Goal: Transaction & Acquisition: Purchase product/service

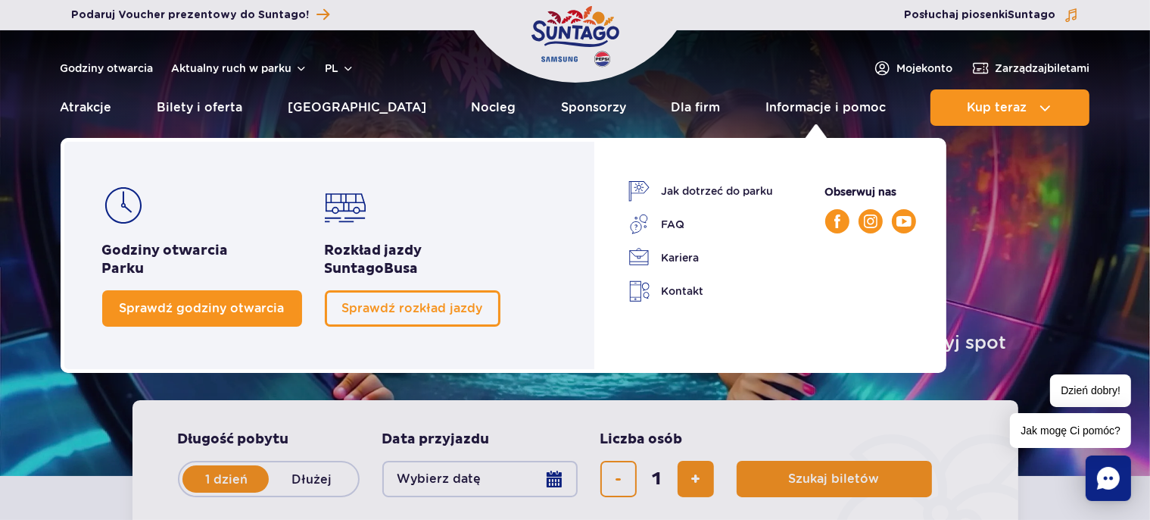
click at [192, 304] on span "Sprawdź godziny otwarcia" at bounding box center [202, 308] width 165 height 14
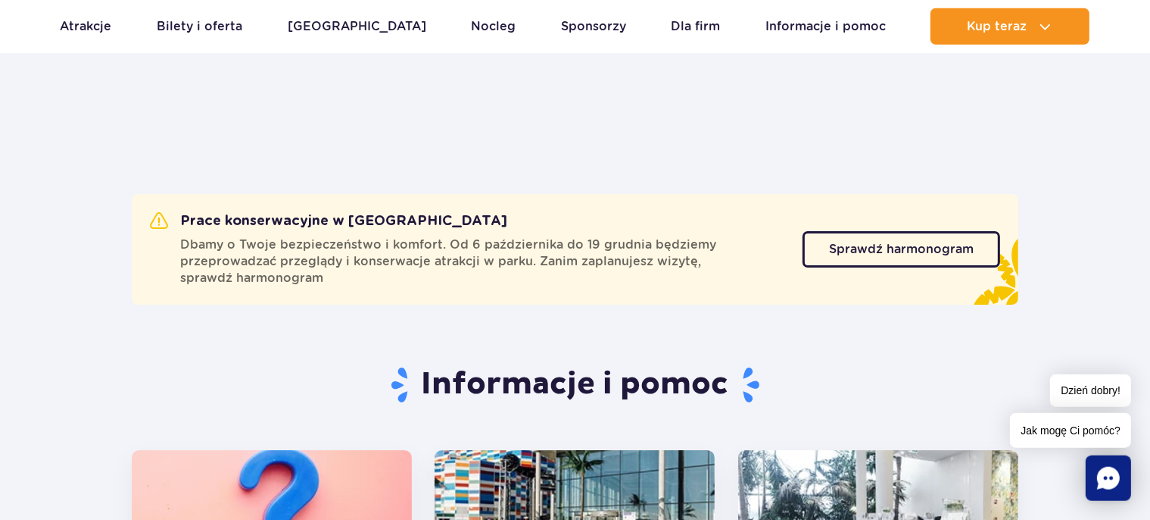
scroll to position [4, 0]
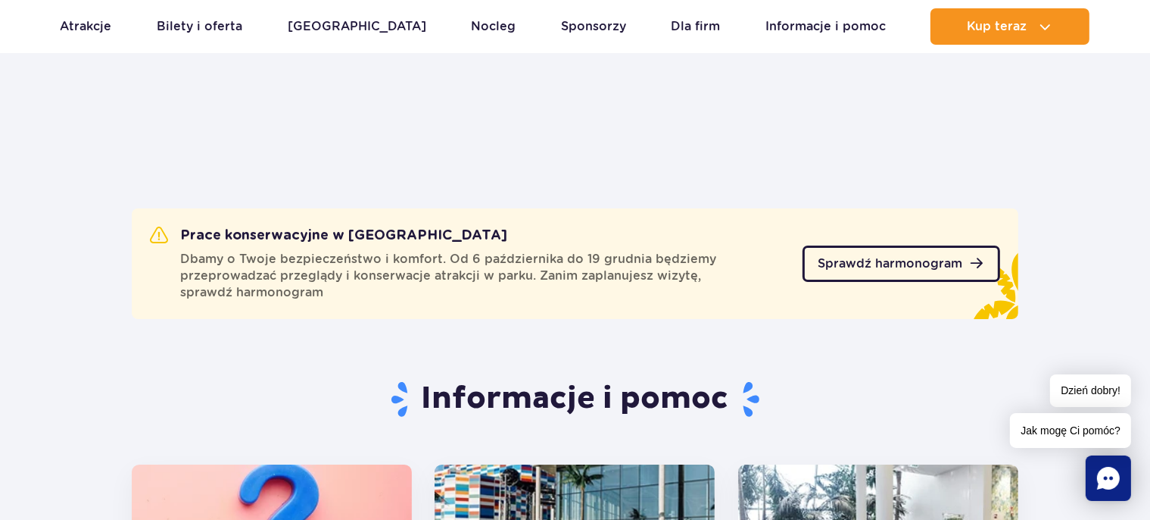
click at [904, 258] on span "Sprawdź harmonogram" at bounding box center [890, 264] width 145 height 12
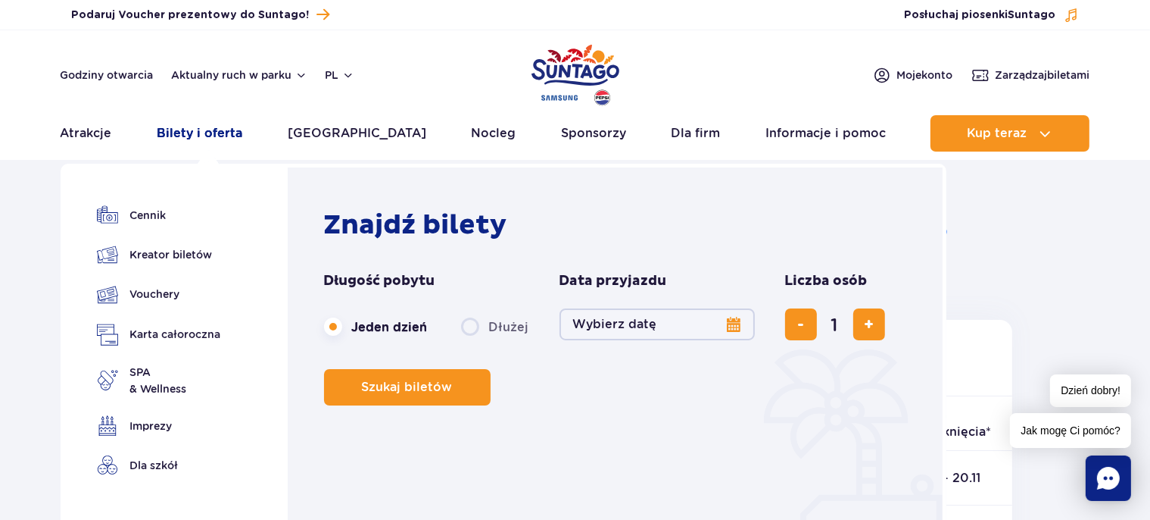
click at [217, 133] on link "Bilety i oferta" at bounding box center [200, 133] width 86 height 36
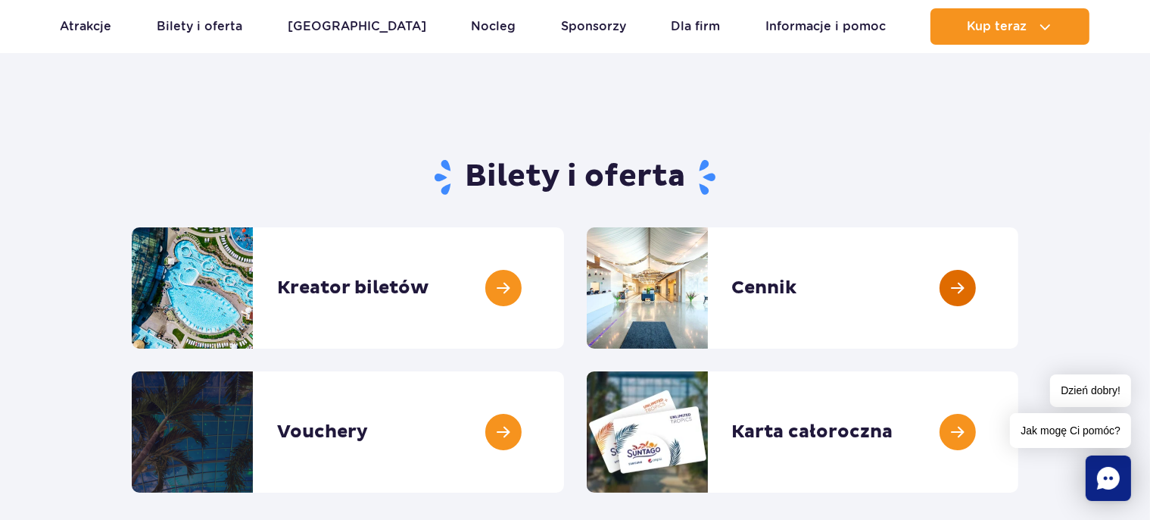
scroll to position [80, 0]
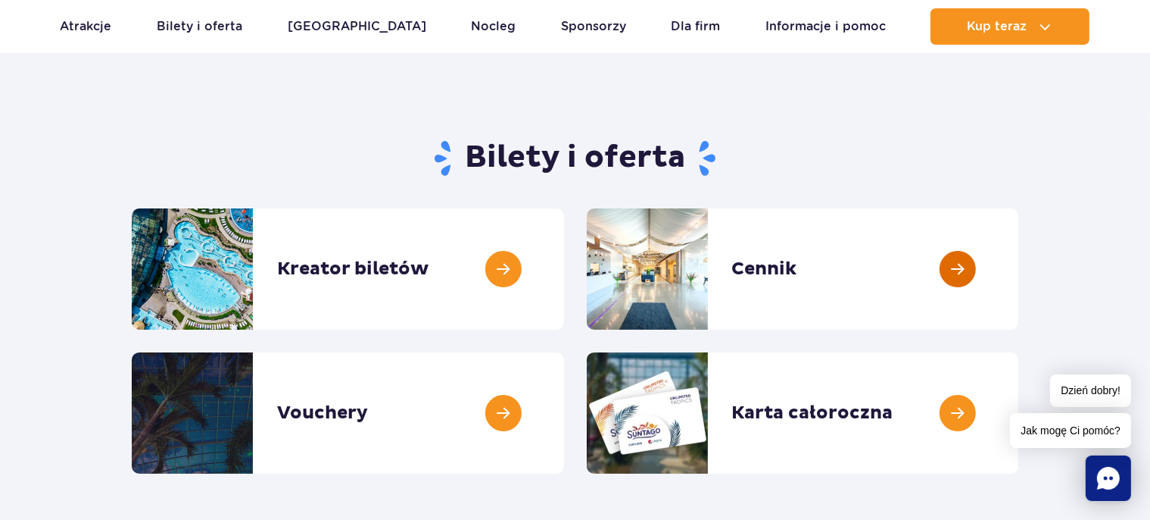
click at [1019, 270] on link at bounding box center [1019, 268] width 0 height 121
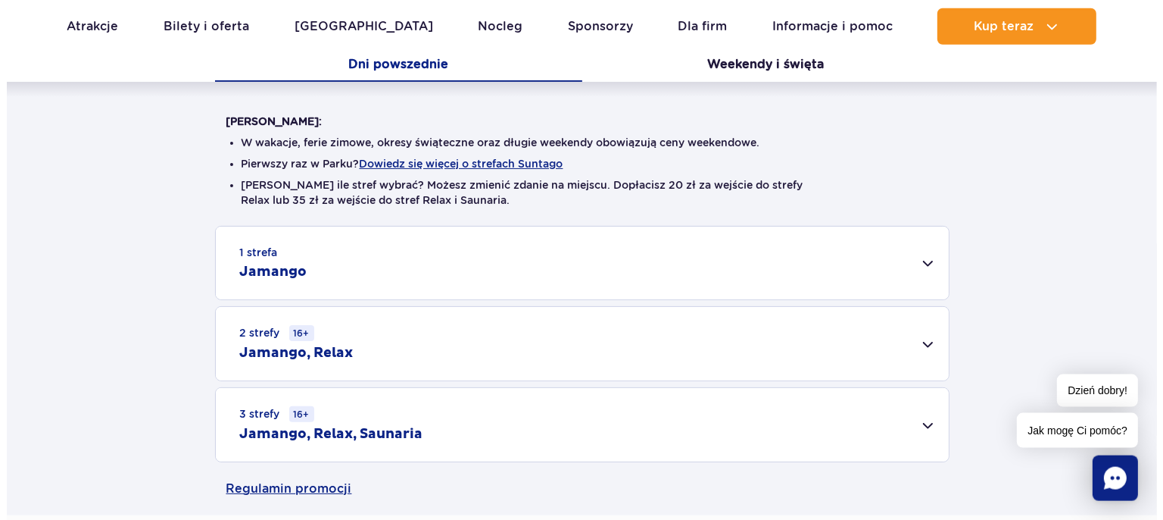
scroll to position [353, 0]
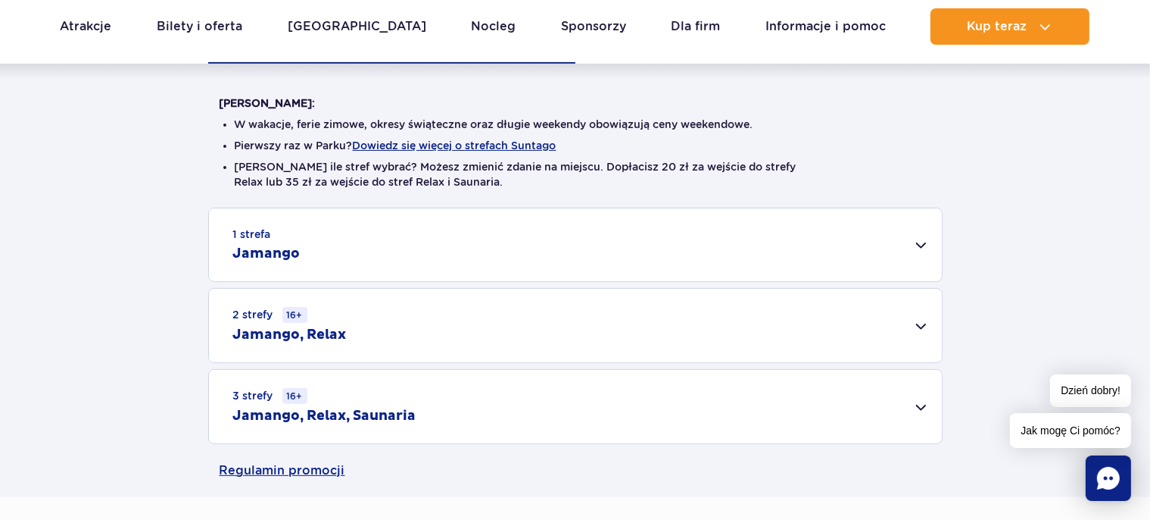
click at [913, 242] on div "1 strefa Jamango" at bounding box center [575, 244] width 733 height 73
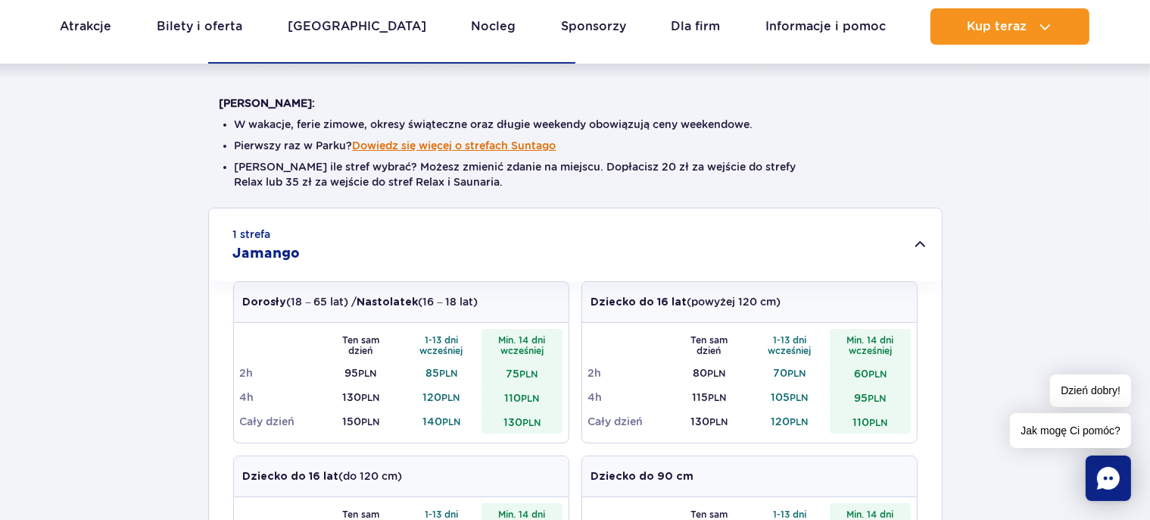
click at [537, 145] on button "Dowiedz się więcej o strefach Suntago" at bounding box center [455, 145] width 204 height 12
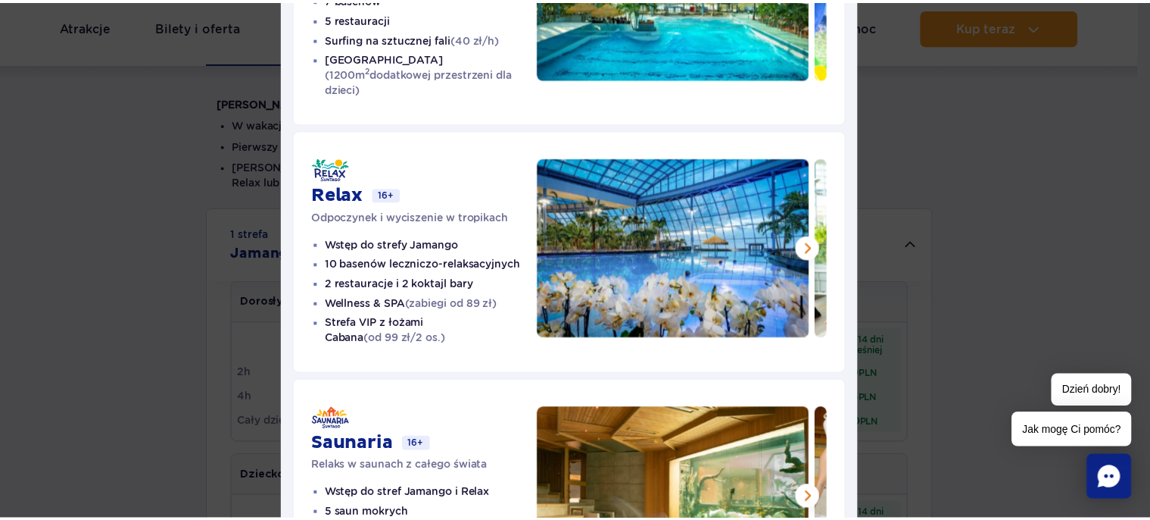
scroll to position [0, 0]
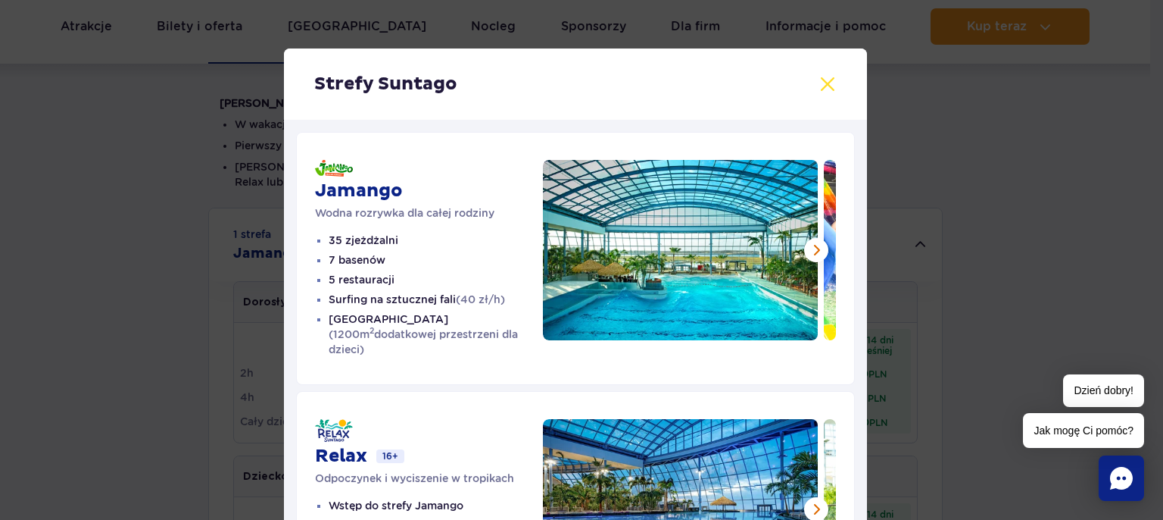
click at [823, 86] on button at bounding box center [828, 84] width 18 height 18
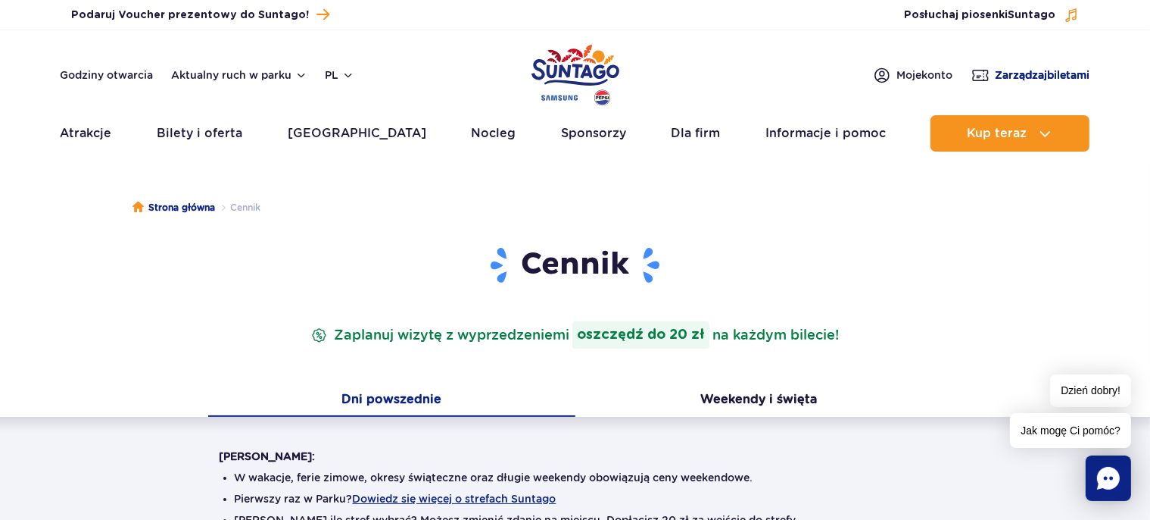
click at [1056, 75] on span "Zarządzaj biletami" at bounding box center [1043, 74] width 95 height 15
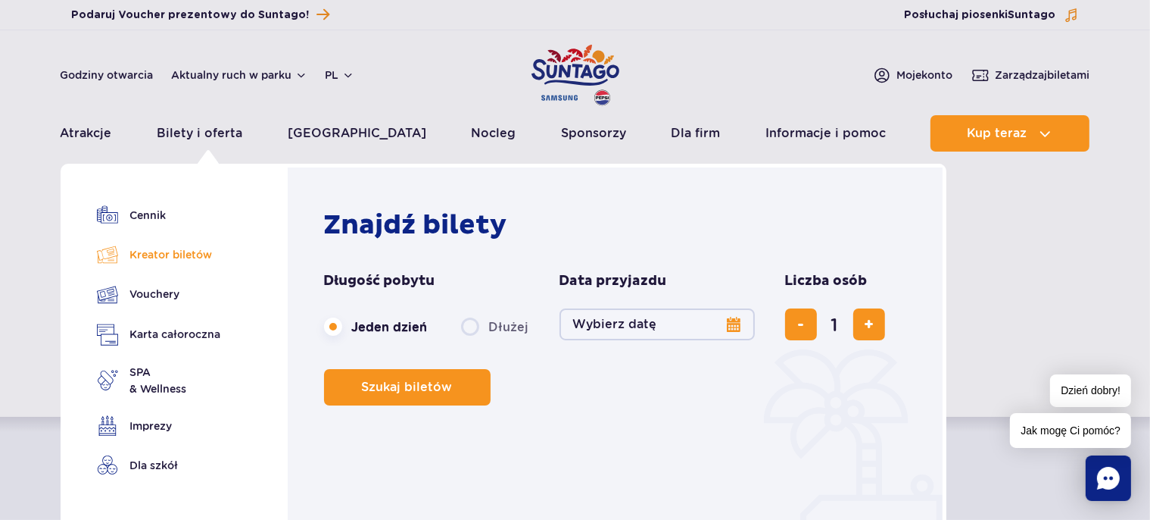
click at [177, 249] on link "Kreator biletów" at bounding box center [159, 254] width 124 height 21
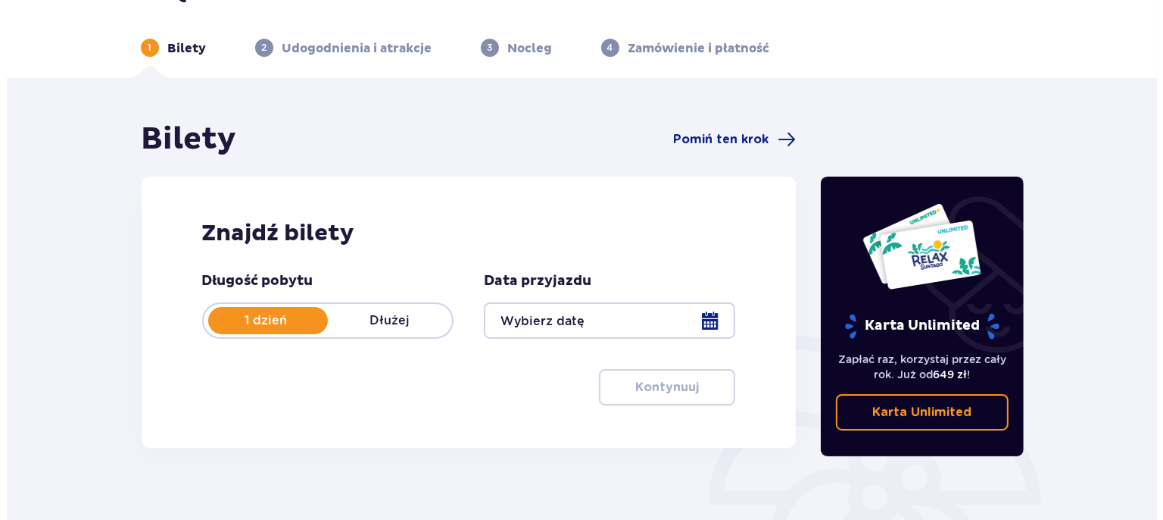
scroll to position [80, 0]
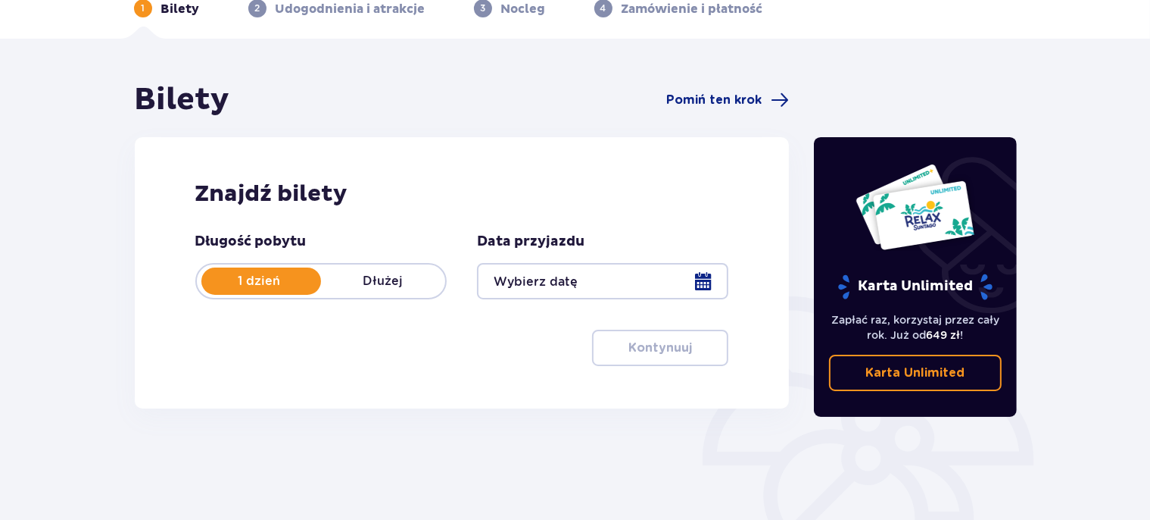
click at [710, 280] on div at bounding box center [602, 281] width 251 height 36
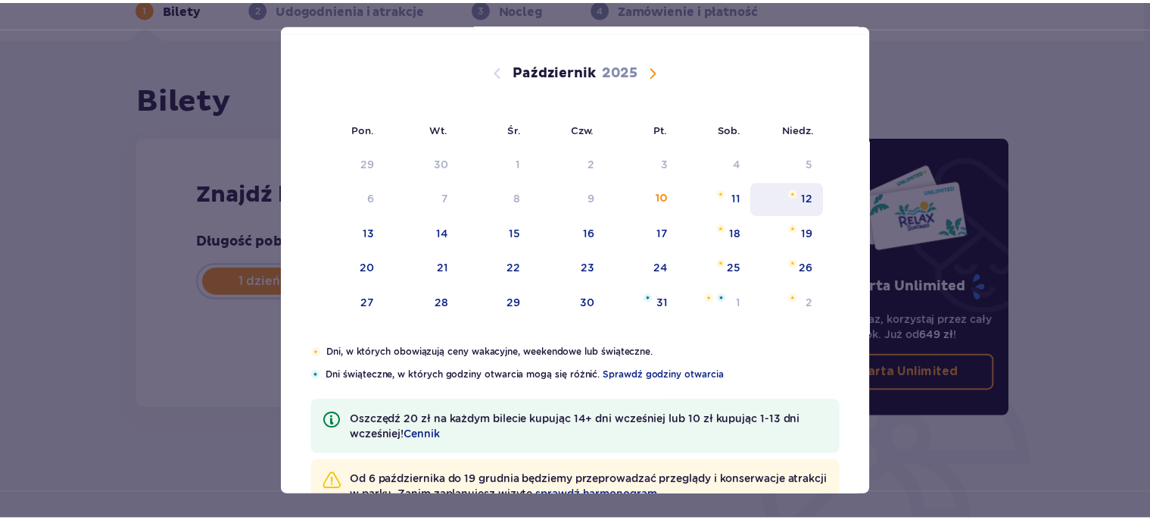
scroll to position [42, 0]
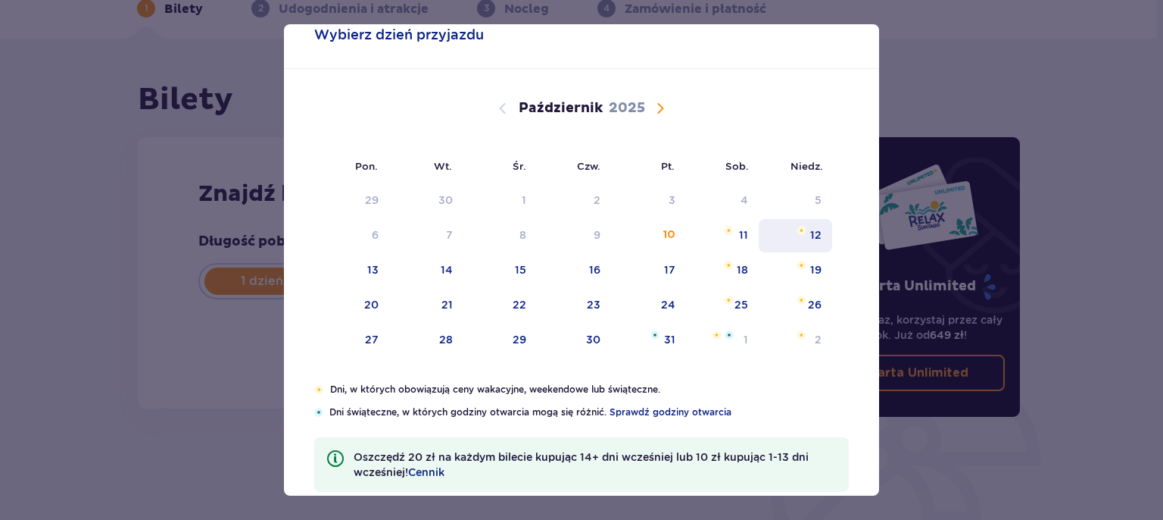
click at [810, 239] on div "12" at bounding box center [815, 234] width 11 height 15
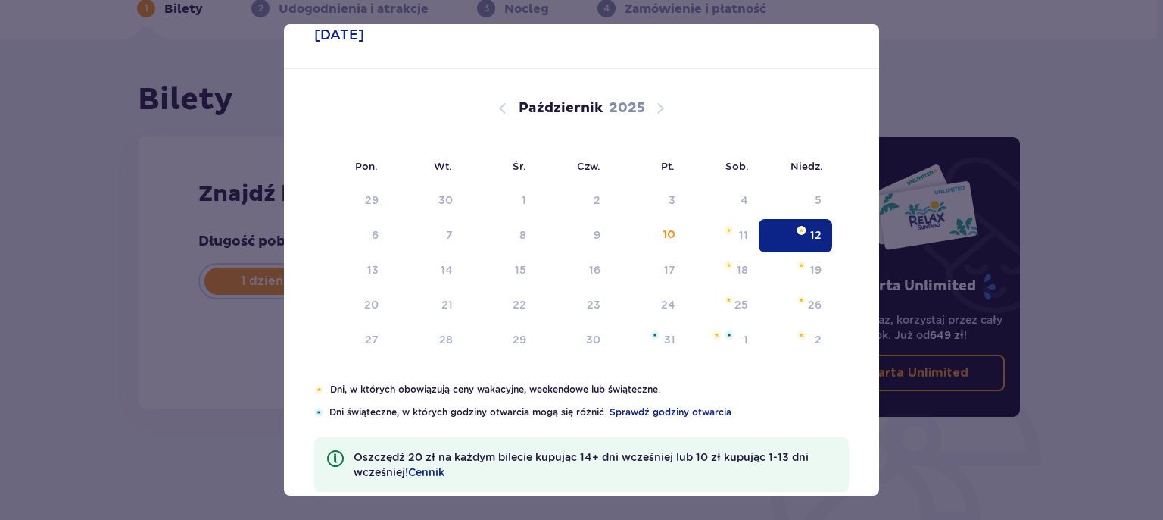
type input "[DATE]"
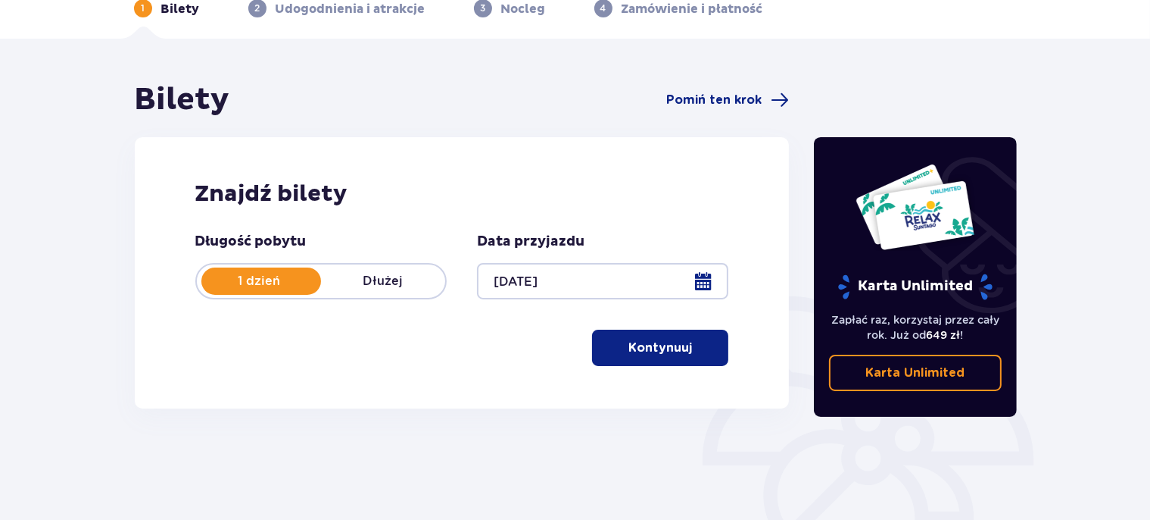
click at [674, 346] on p "Kontynuuj" at bounding box center [661, 347] width 64 height 17
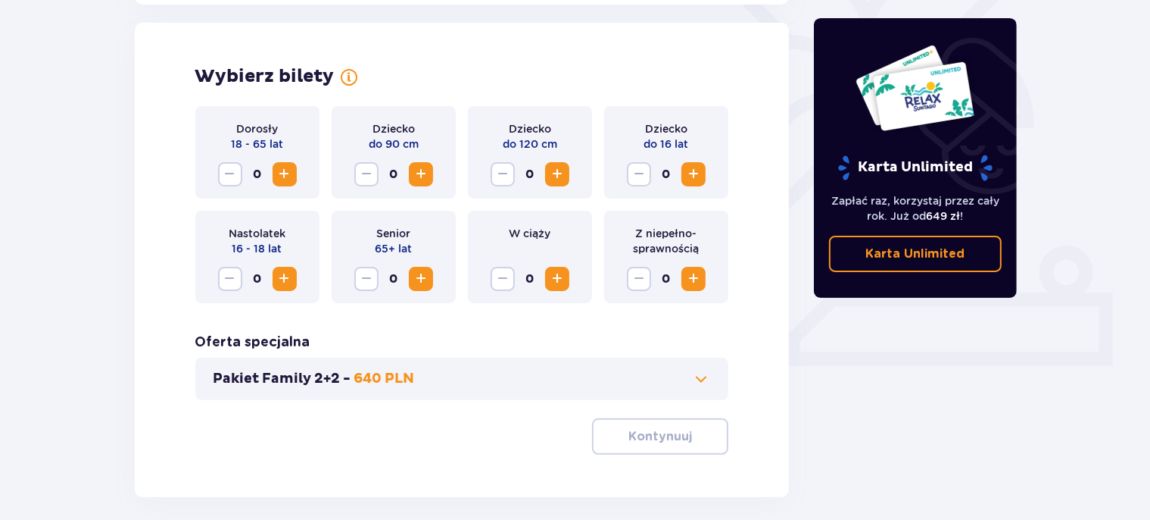
scroll to position [421, 0]
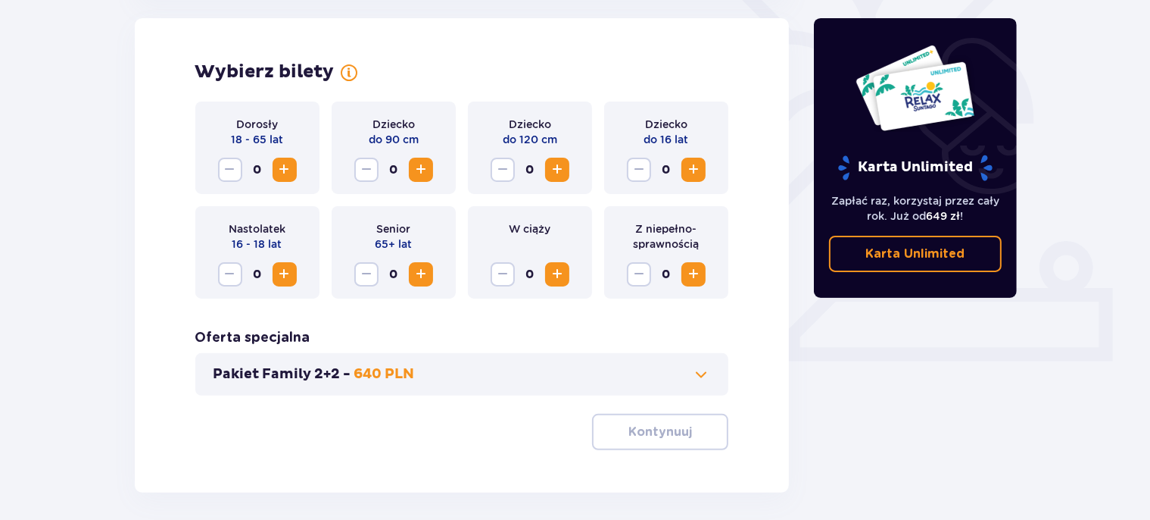
click at [282, 169] on span "Zwiększ" at bounding box center [285, 170] width 18 height 18
click at [700, 171] on span "Zwiększ" at bounding box center [694, 170] width 18 height 18
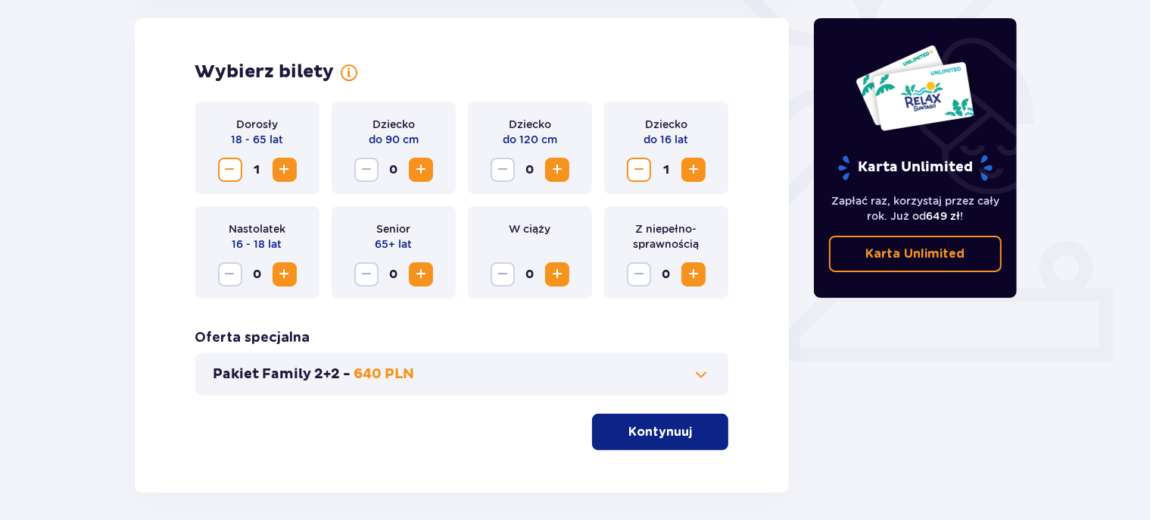
click at [700, 171] on span "Zwiększ" at bounding box center [694, 170] width 18 height 18
click at [700, 380] on span at bounding box center [701, 374] width 18 height 18
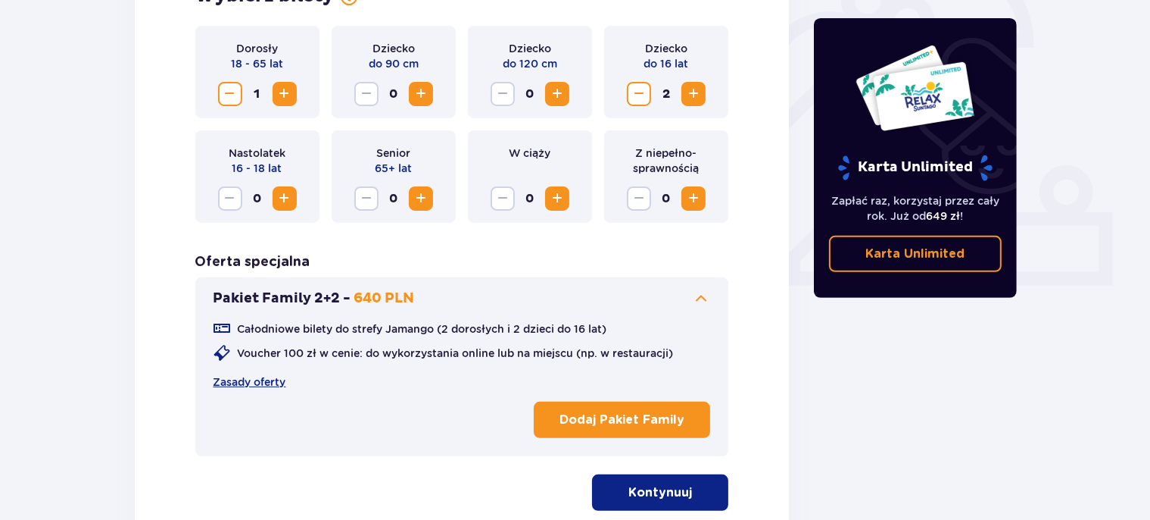
scroll to position [501, 0]
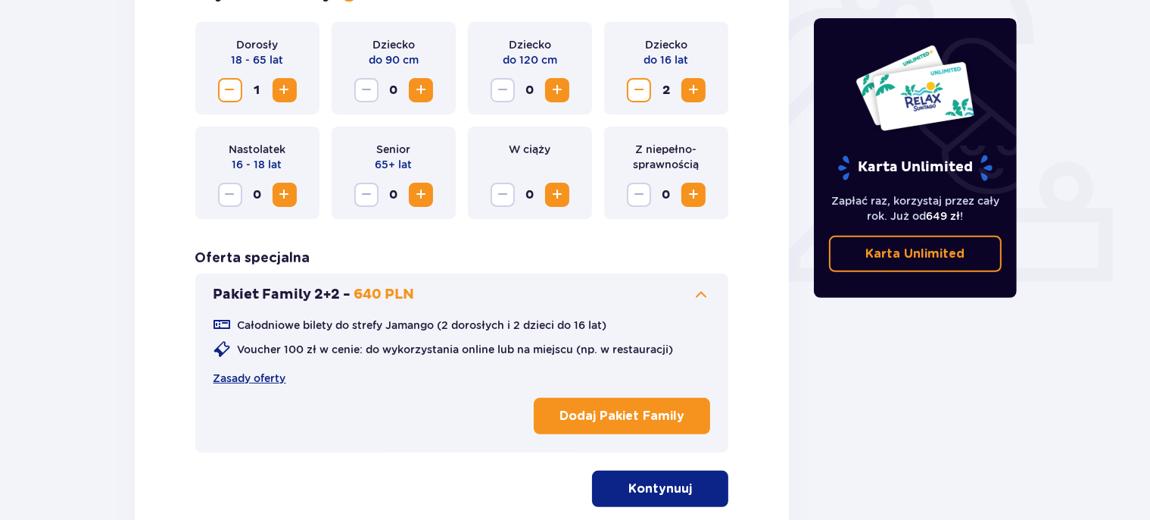
click at [698, 286] on div "Pakiet Family 2+2 - 640 PLN Całodniowe bilety do strefy Jamango (2 dorosłych i …" at bounding box center [462, 362] width 534 height 179
click at [701, 292] on span at bounding box center [701, 295] width 18 height 18
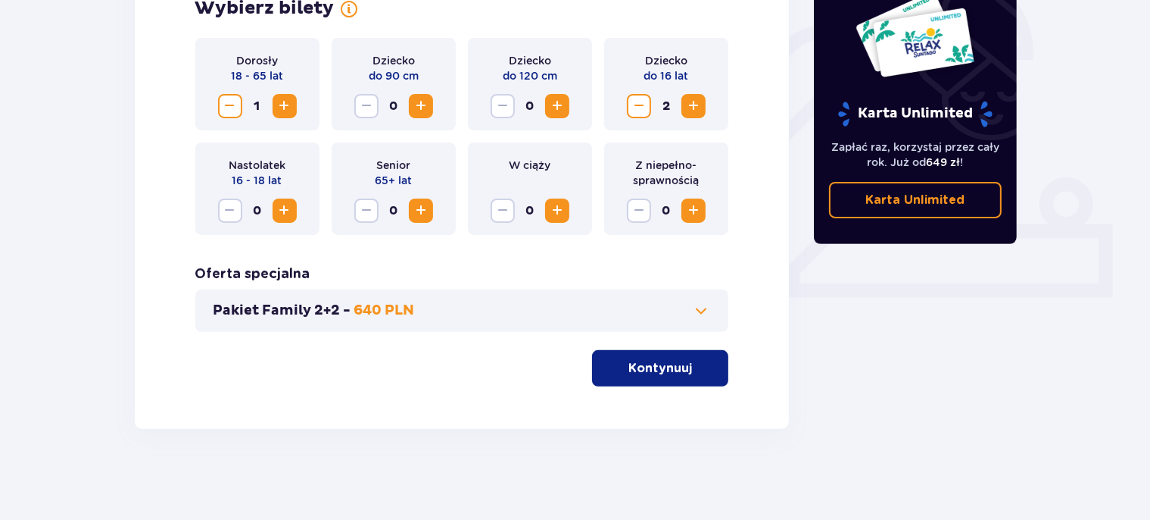
click at [665, 374] on p "Kontynuuj" at bounding box center [661, 368] width 64 height 17
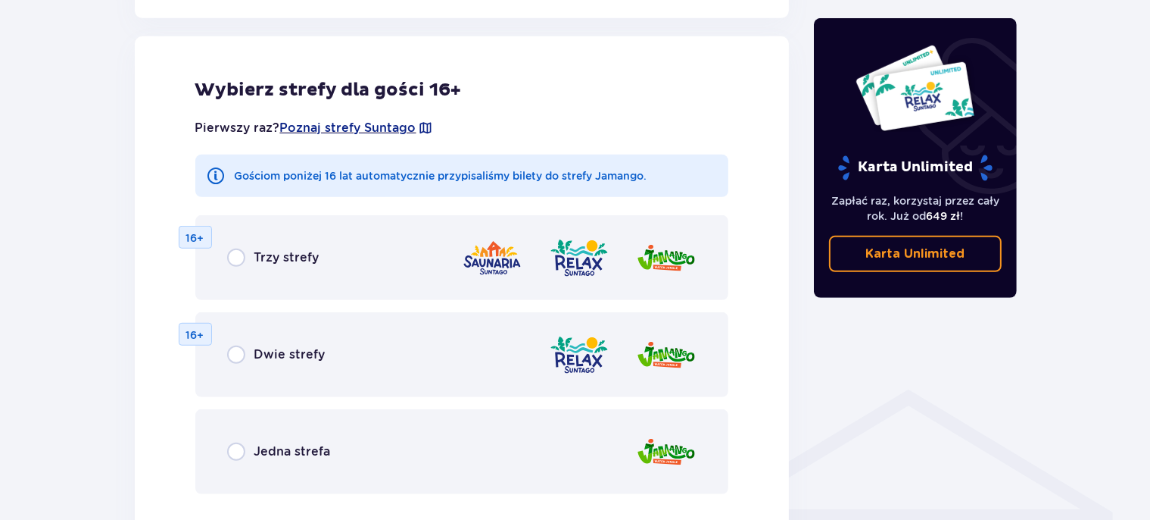
scroll to position [921, 0]
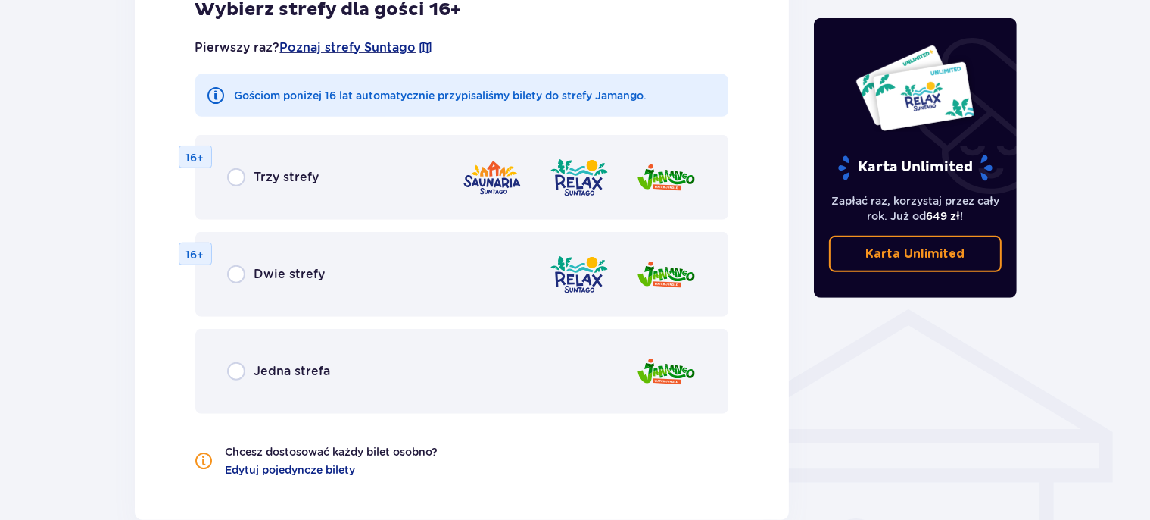
click at [238, 374] on input "radio" at bounding box center [236, 371] width 18 height 18
radio input "true"
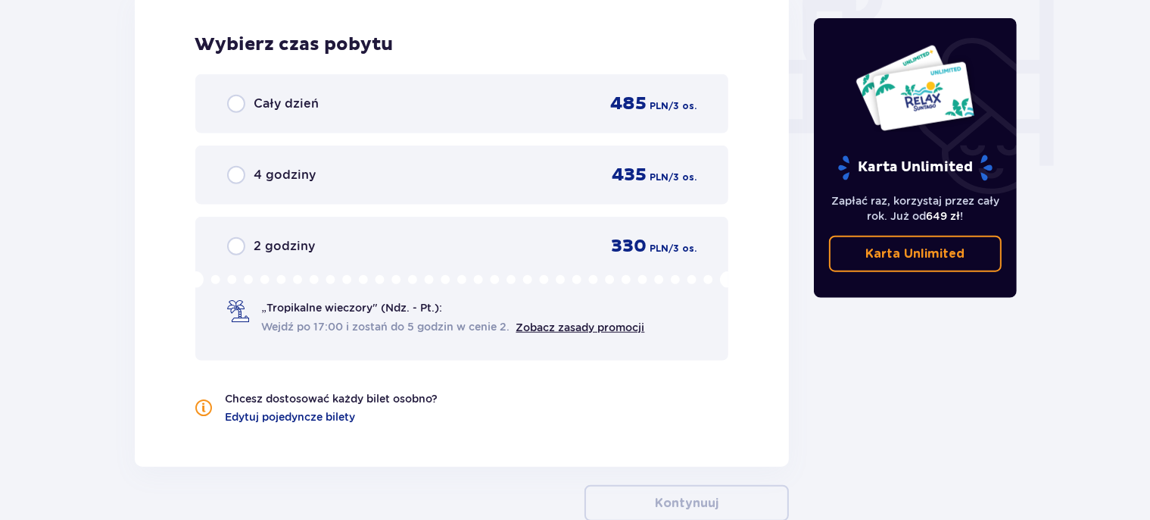
scroll to position [1503, 0]
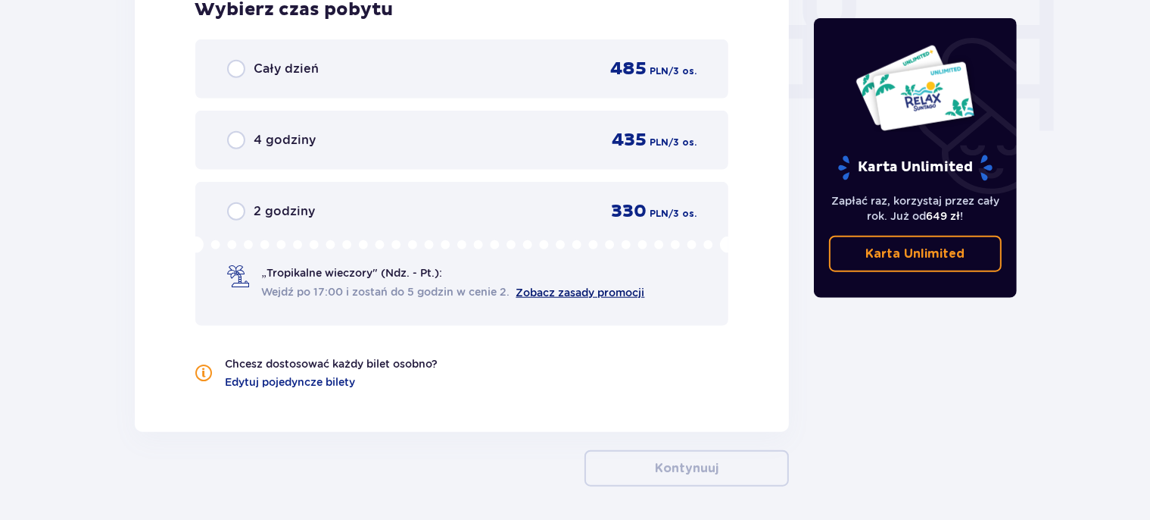
click at [564, 291] on link "Zobacz zasady promocji" at bounding box center [581, 292] width 129 height 12
click at [241, 216] on input "radio" at bounding box center [236, 211] width 18 height 18
radio input "true"
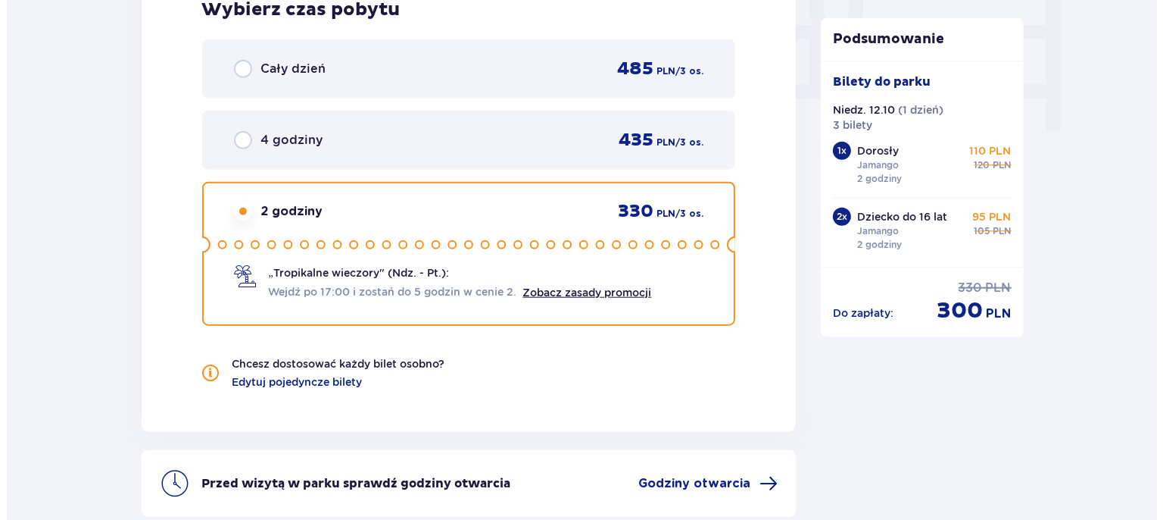
scroll to position [1644, 0]
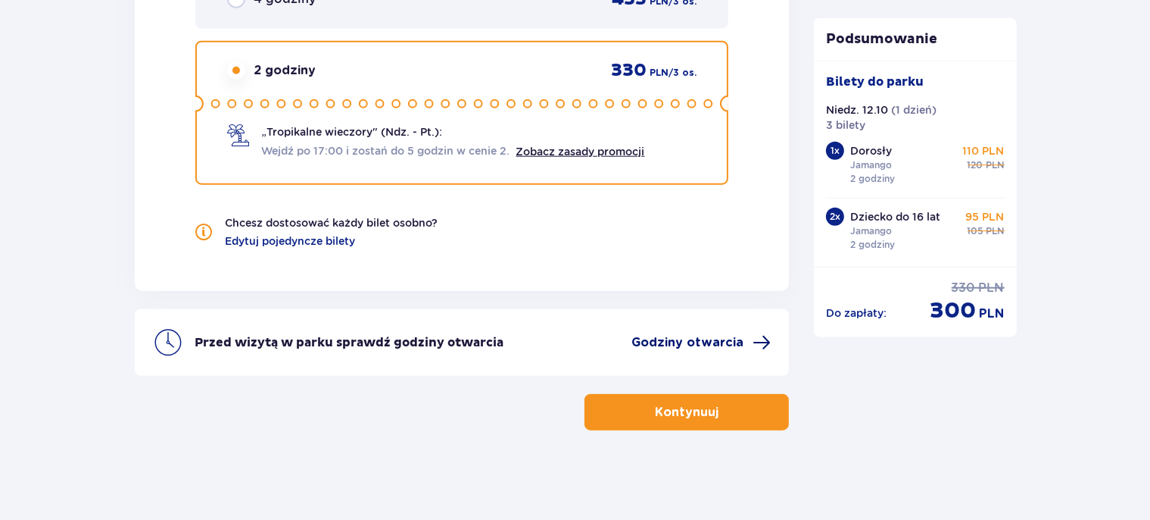
click at [725, 338] on span "Godziny otwarcia" at bounding box center [688, 342] width 112 height 17
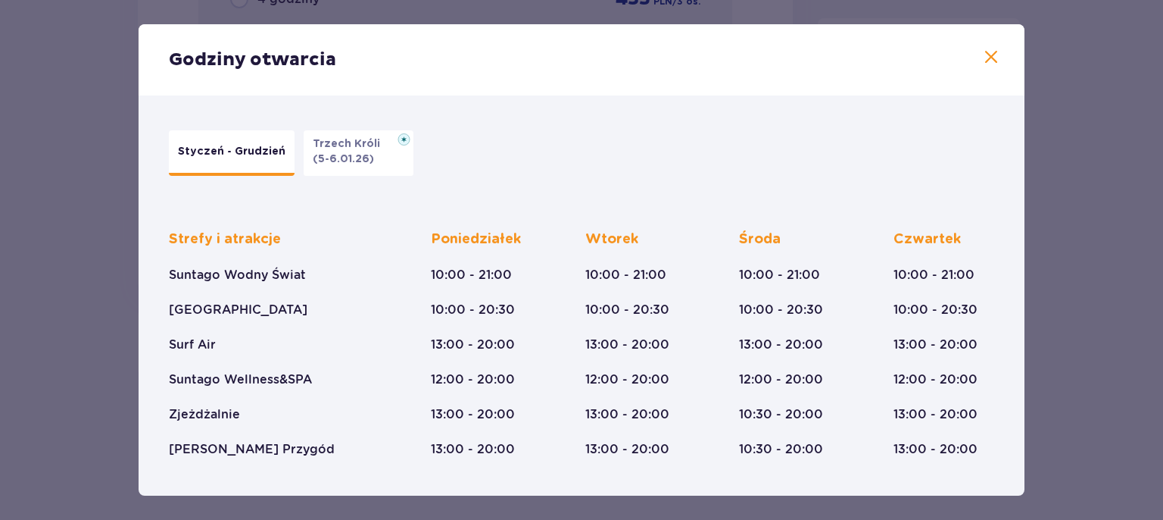
click at [984, 59] on span at bounding box center [991, 57] width 18 height 18
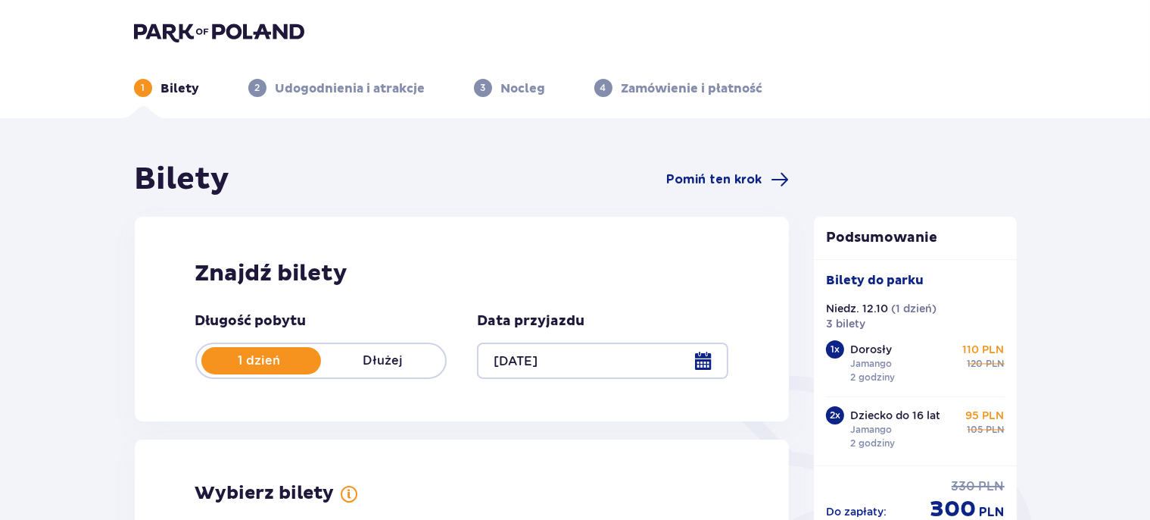
click at [705, 366] on div at bounding box center [602, 360] width 251 height 36
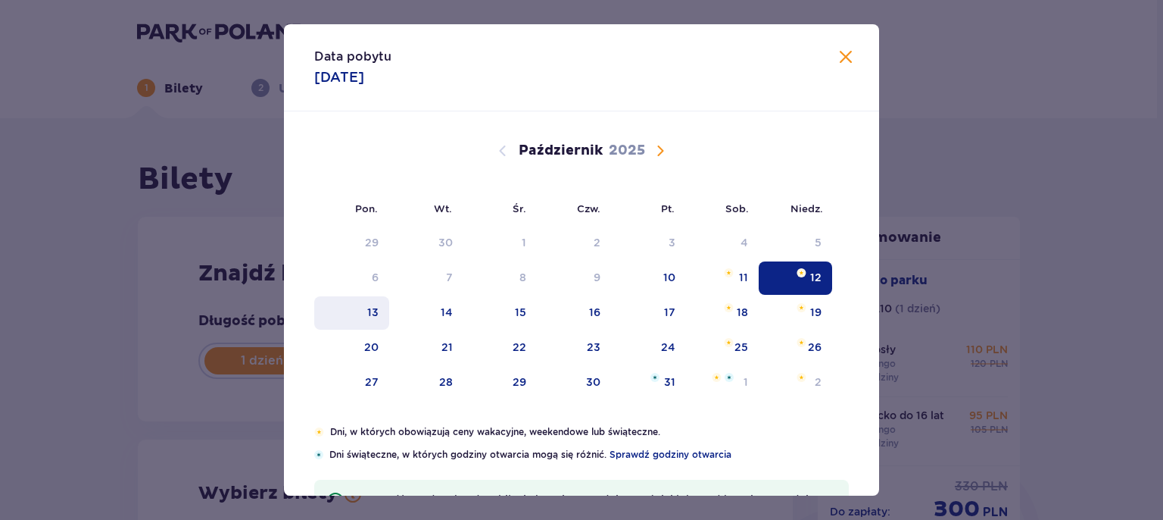
click at [359, 311] on div "13" at bounding box center [351, 312] width 75 height 33
click at [360, 311] on div "13" at bounding box center [351, 312] width 75 height 33
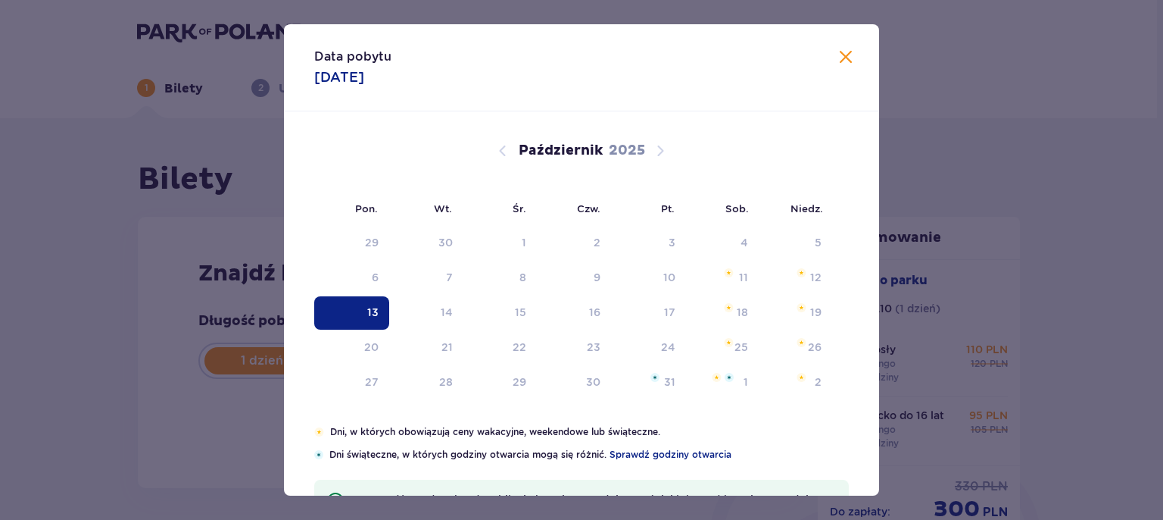
type input "[DATE]"
click at [360, 311] on div "Znajdź bilety Długość pobytu 1 dzień Dłużej Data przyjazdu [DATE] Kontynuuj Prz…" at bounding box center [465, 352] width 655 height 271
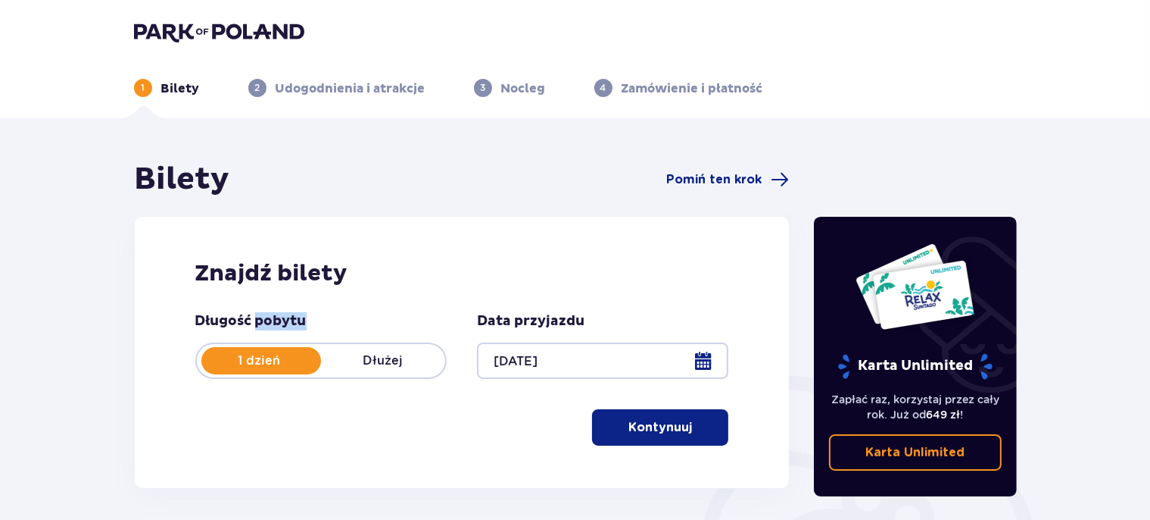
click at [665, 434] on p "Kontynuuj" at bounding box center [661, 427] width 64 height 17
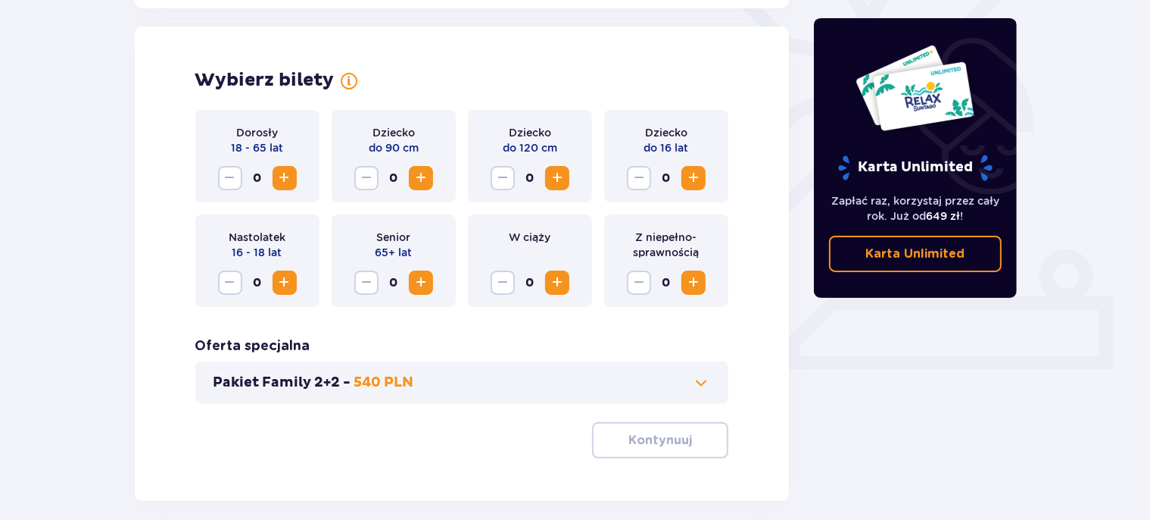
scroll to position [421, 0]
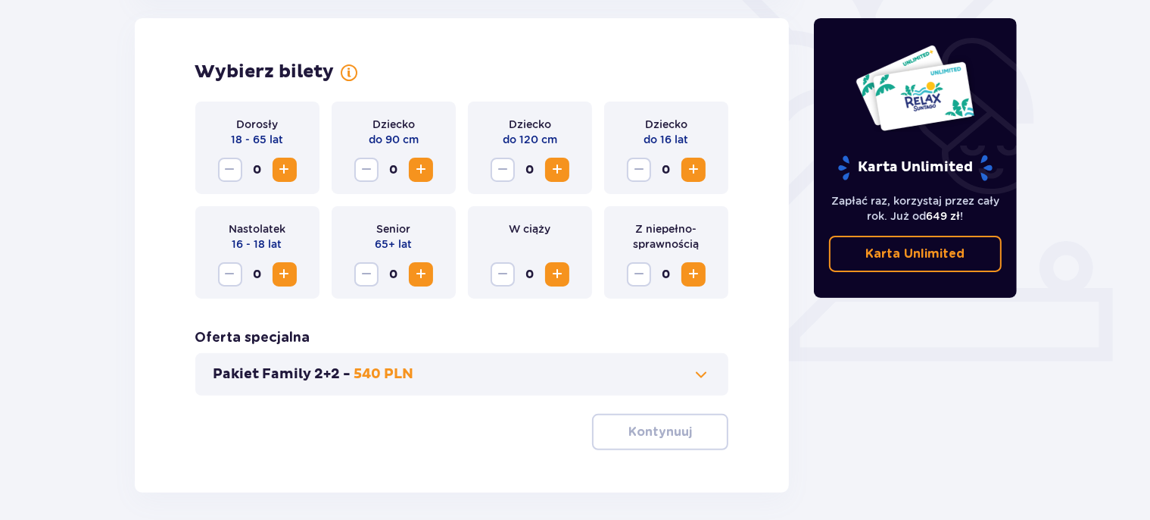
click at [289, 170] on span "Zwiększ" at bounding box center [285, 170] width 18 height 18
click at [698, 170] on span "Zwiększ" at bounding box center [694, 170] width 18 height 18
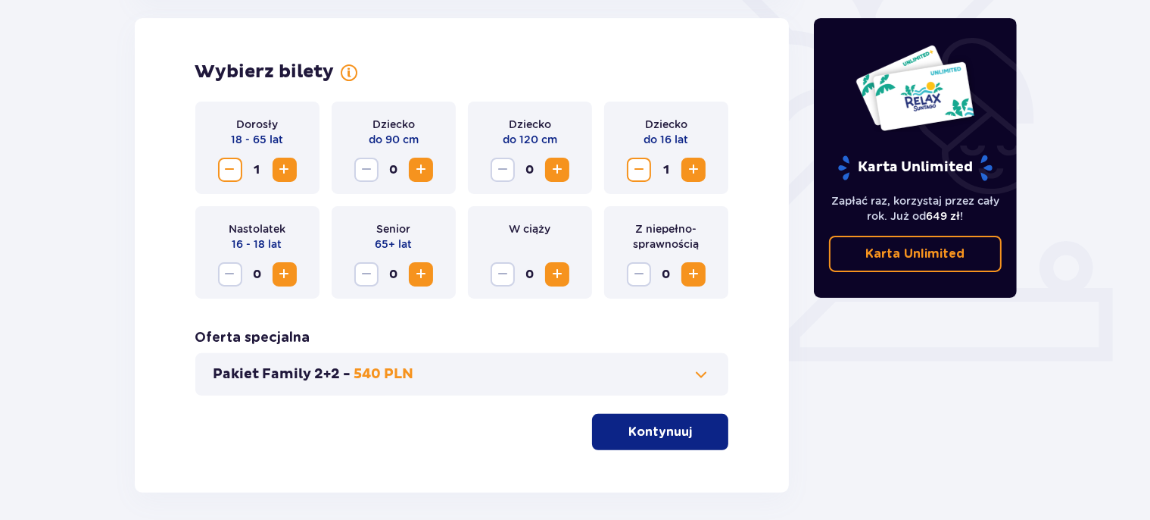
click at [698, 170] on span "Zwiększ" at bounding box center [694, 170] width 18 height 18
click at [670, 438] on p "Kontynuuj" at bounding box center [661, 431] width 64 height 17
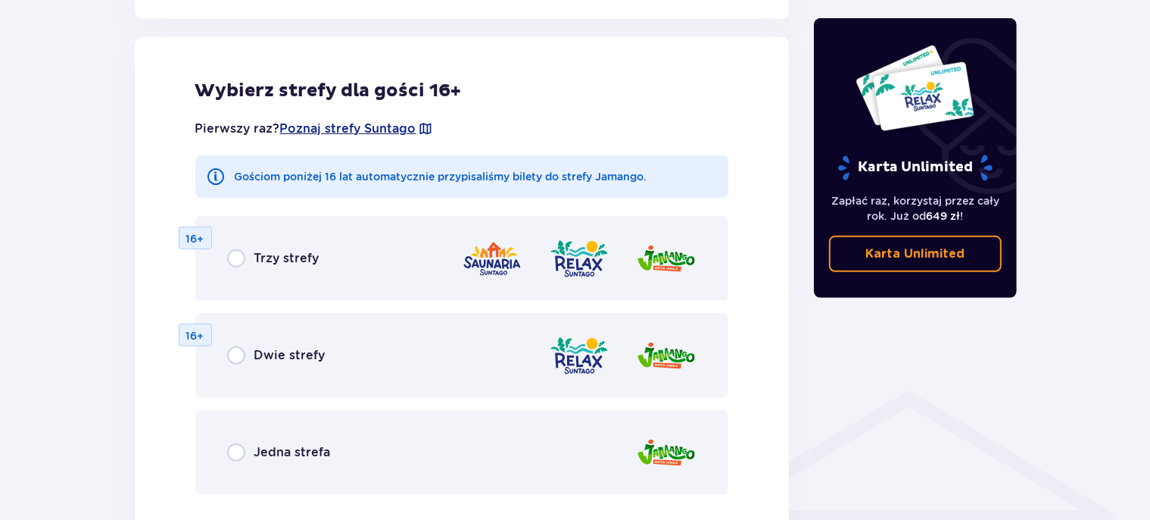
scroll to position [841, 0]
click at [235, 456] on input "radio" at bounding box center [236, 451] width 18 height 18
radio input "true"
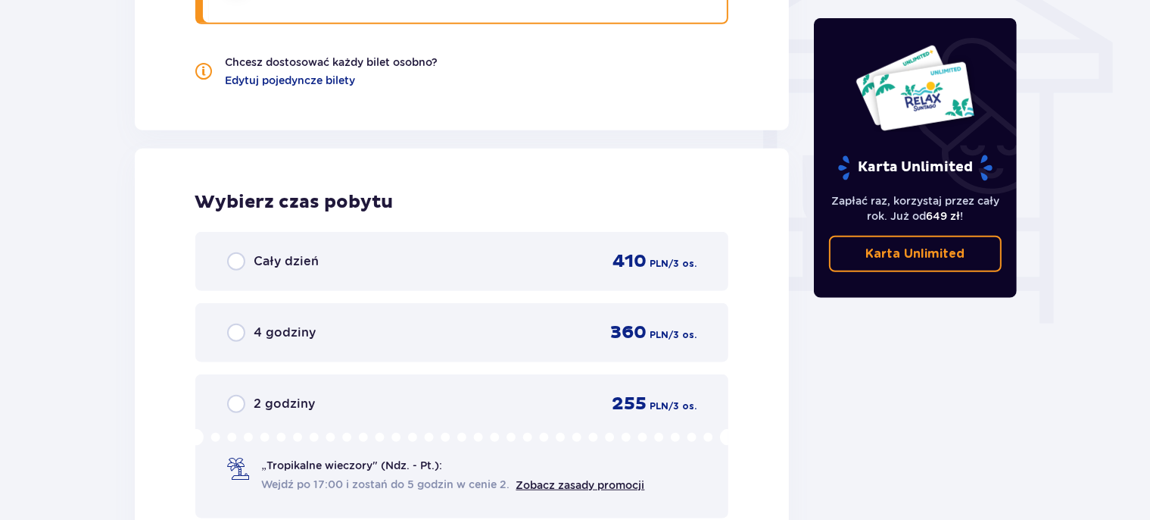
scroll to position [1342, 0]
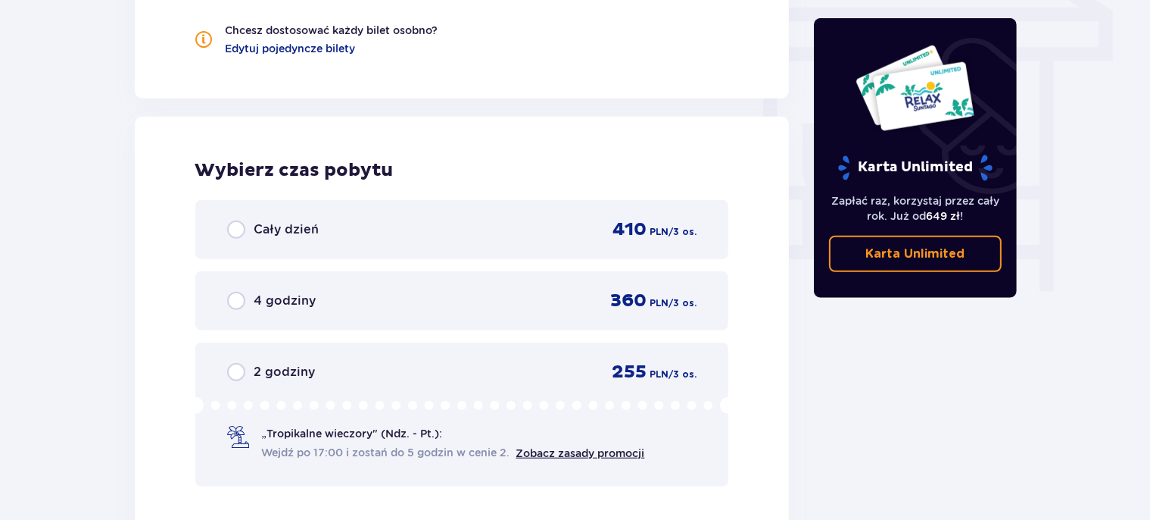
click at [236, 371] on input "radio" at bounding box center [236, 372] width 18 height 18
radio input "true"
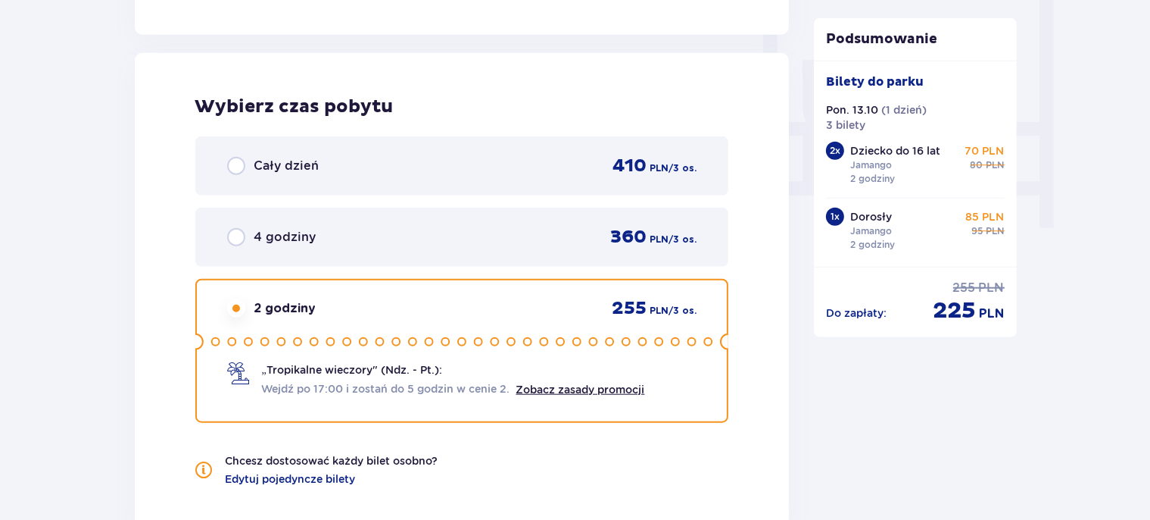
scroll to position [1439, 0]
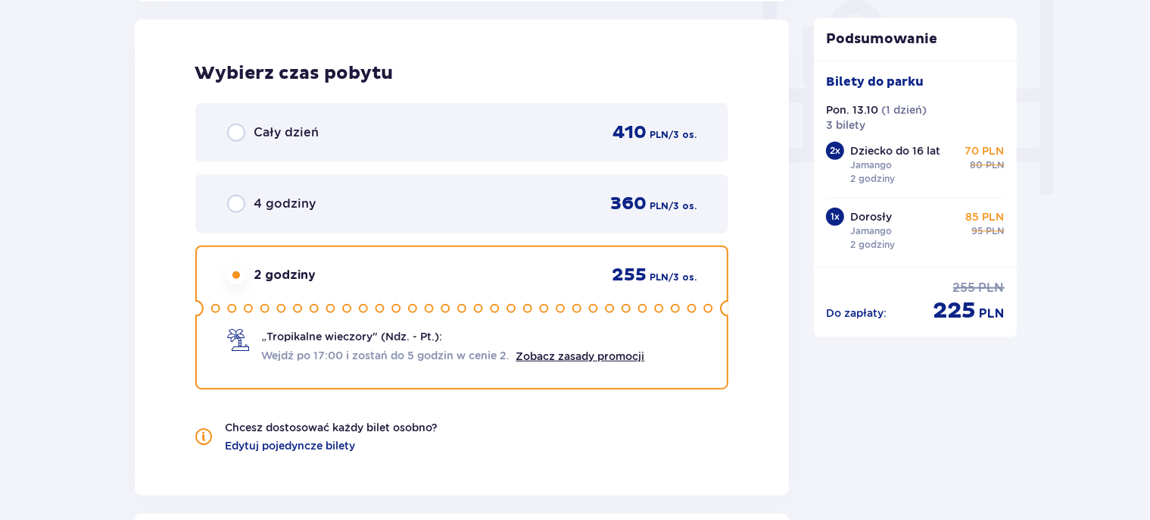
click at [601, 364] on div "2 godziny 255 PLN / 3 os. „Tropikalne wieczory" (Ndz. - Pt.): Wejdź po 17:00 i …" at bounding box center [462, 317] width 534 height 144
click at [607, 356] on link "Zobacz zasady promocji" at bounding box center [581, 356] width 129 height 12
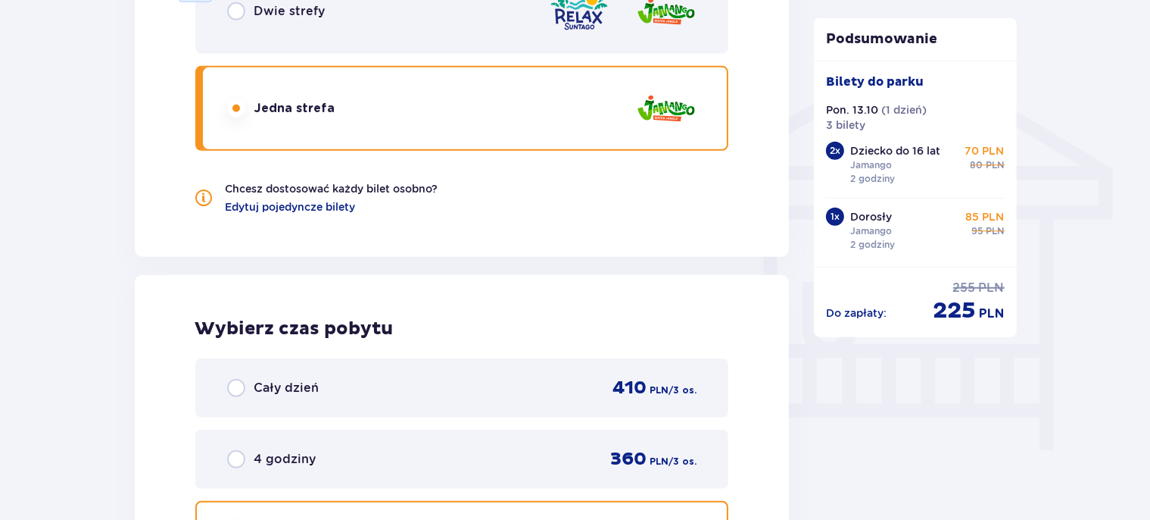
scroll to position [1244, 0]
